Goal: Task Accomplishment & Management: Manage account settings

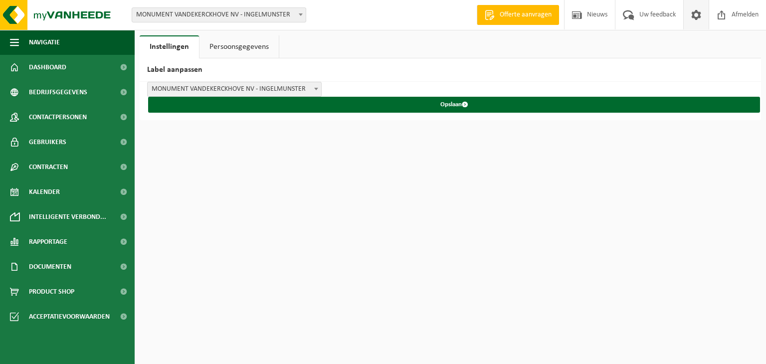
click at [316, 87] on span at bounding box center [316, 88] width 10 height 13
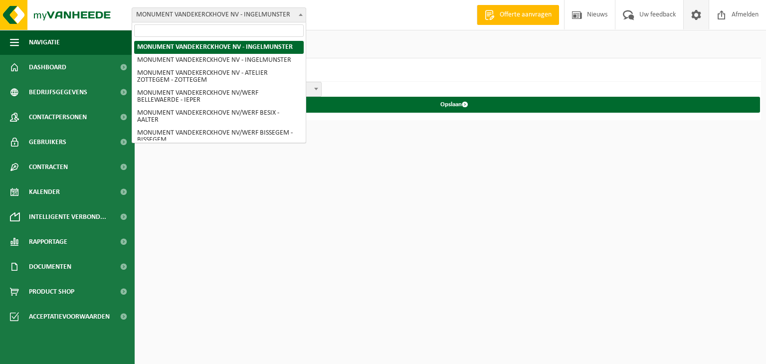
click at [304, 14] on span at bounding box center [301, 14] width 10 height 13
click at [299, 13] on b at bounding box center [301, 14] width 4 height 2
click at [297, 18] on span at bounding box center [301, 14] width 10 height 13
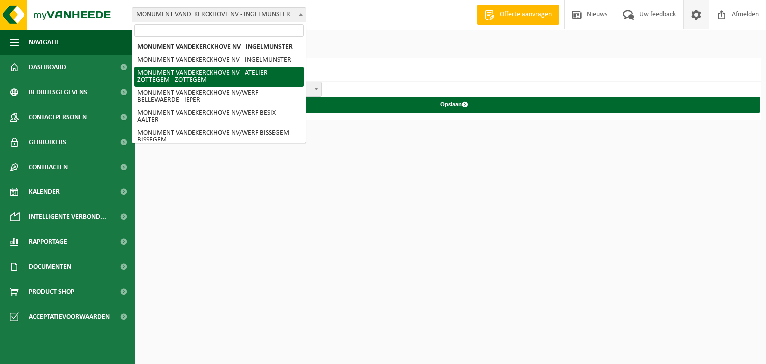
select select "6366"
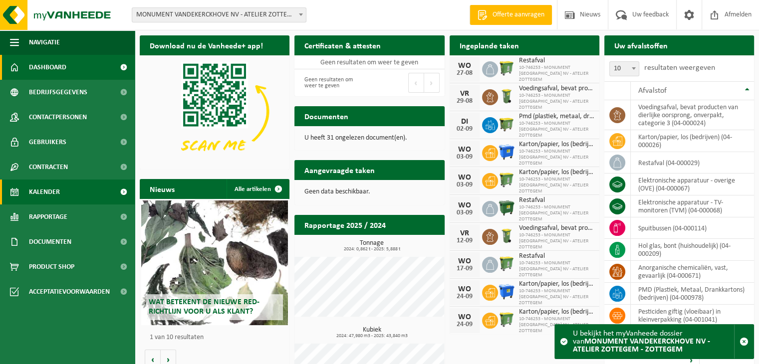
click at [44, 189] on span "Kalender" at bounding box center [44, 192] width 31 height 25
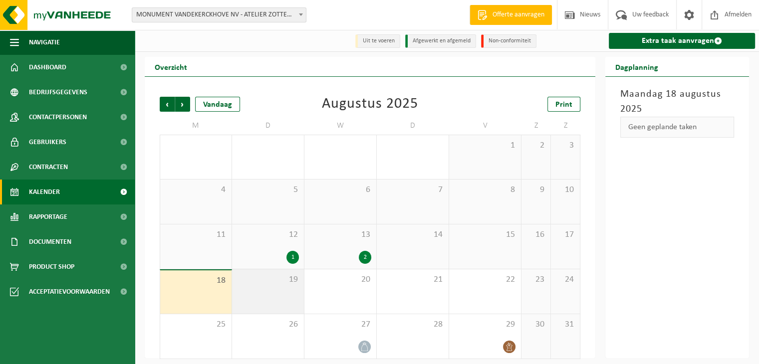
scroll to position [6, 0]
